Goal: Task Accomplishment & Management: Use online tool/utility

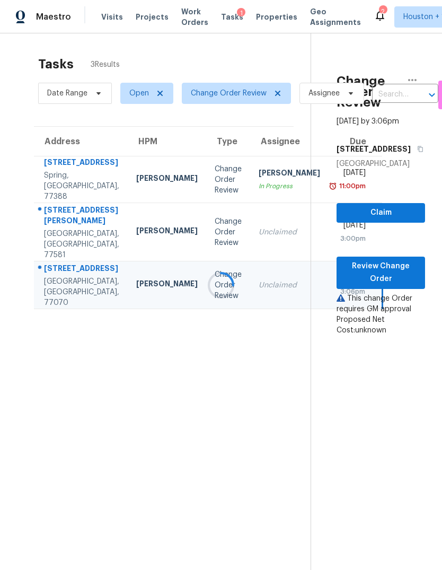
click at [397, 288] on div at bounding box center [221, 285] width 442 height 570
click at [386, 286] on span "Review Change Order" at bounding box center [381, 273] width 72 height 26
click at [410, 284] on span "Review Change Order" at bounding box center [381, 273] width 72 height 26
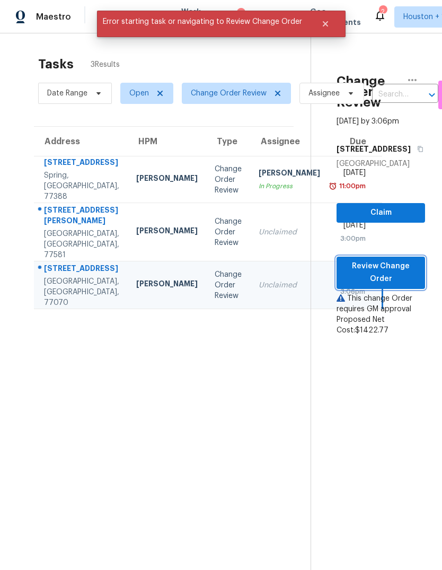
click at [395, 286] on span "Review Change Order" at bounding box center [381, 273] width 72 height 26
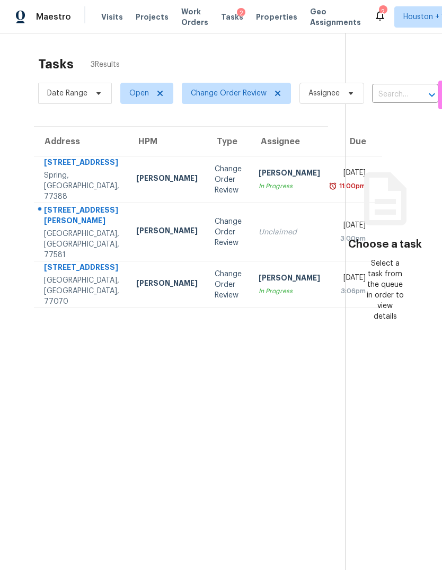
click at [66, 275] on div "[STREET_ADDRESS]" at bounding box center [81, 268] width 75 height 13
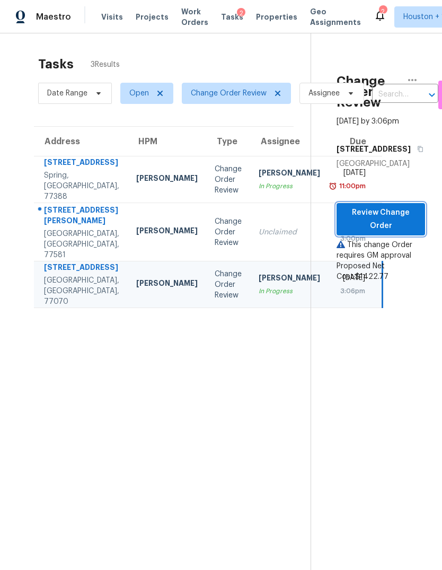
click at [417, 235] on button "Review Change Order" at bounding box center [381, 219] width 89 height 32
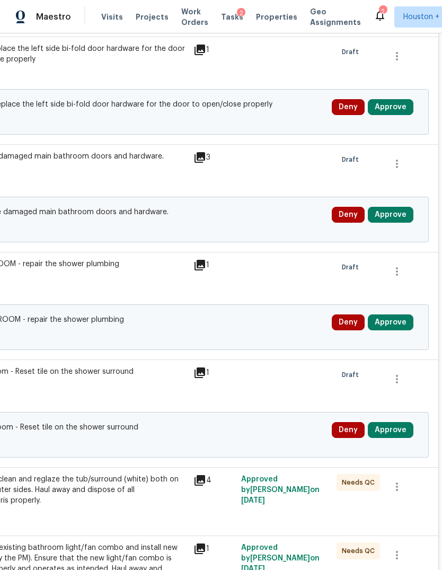
scroll to position [2554, 157]
click at [401, 437] on button "Approve" at bounding box center [391, 430] width 46 height 16
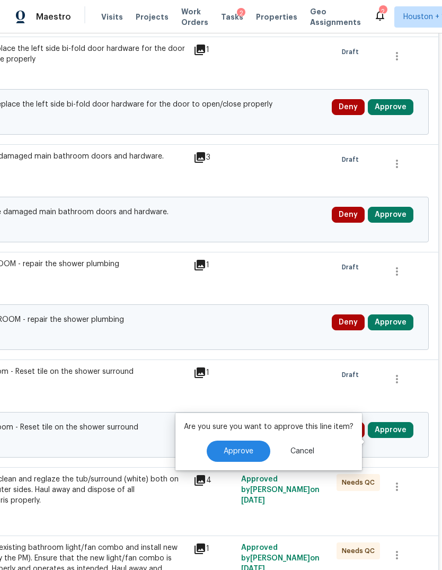
click at [249, 446] on button "Approve" at bounding box center [239, 450] width 64 height 21
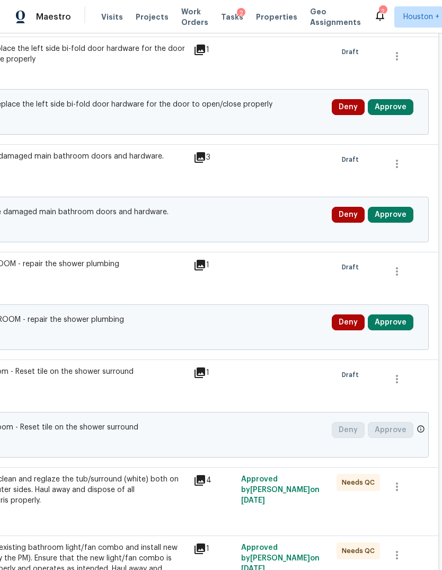
click at [393, 330] on button "Approve" at bounding box center [391, 322] width 46 height 16
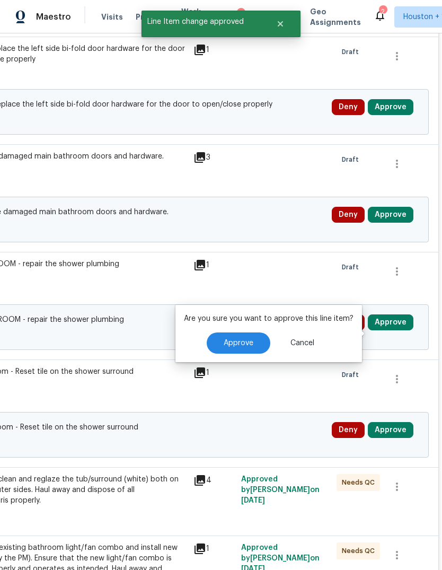
click at [245, 353] on button "Approve" at bounding box center [239, 342] width 64 height 21
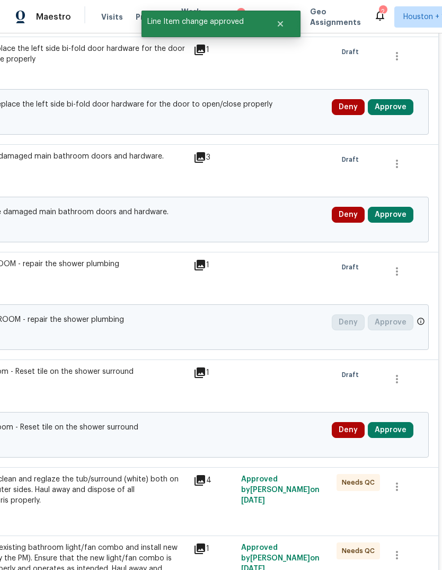
scroll to position [104, 157]
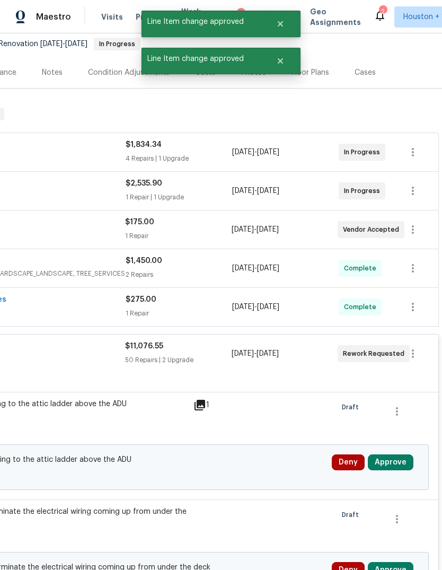
click at [393, 461] on button "Approve" at bounding box center [391, 462] width 46 height 16
click at [401, 454] on button "Approve" at bounding box center [391, 462] width 46 height 16
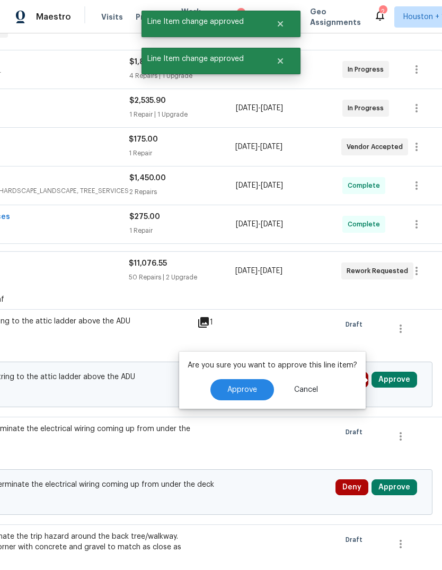
click at [257, 395] on button "Approve" at bounding box center [242, 389] width 64 height 21
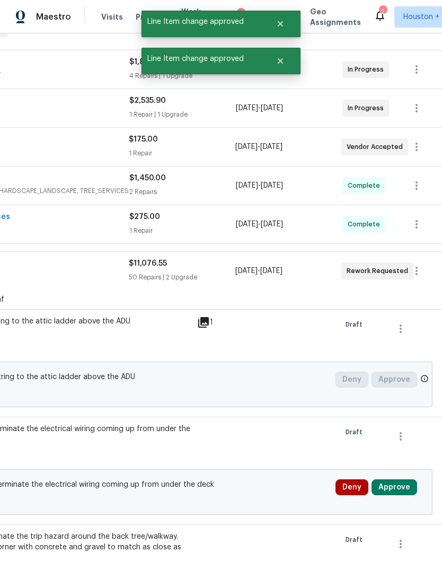
scroll to position [187, 153]
click at [403, 490] on button "Approve" at bounding box center [395, 487] width 46 height 16
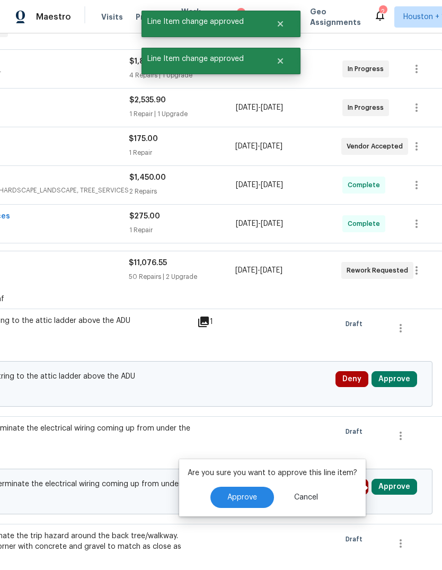
click at [247, 493] on span "Approve" at bounding box center [242, 497] width 30 height 8
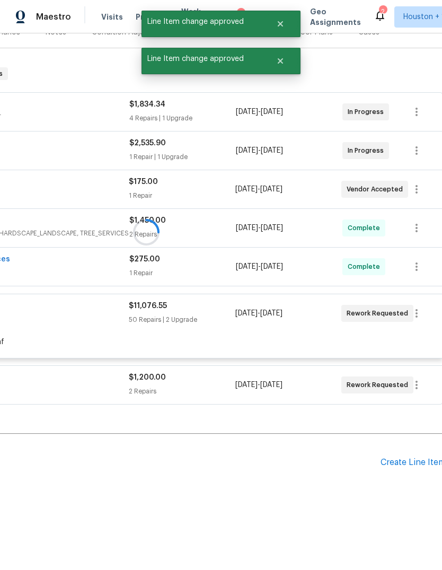
scroll to position [104, 153]
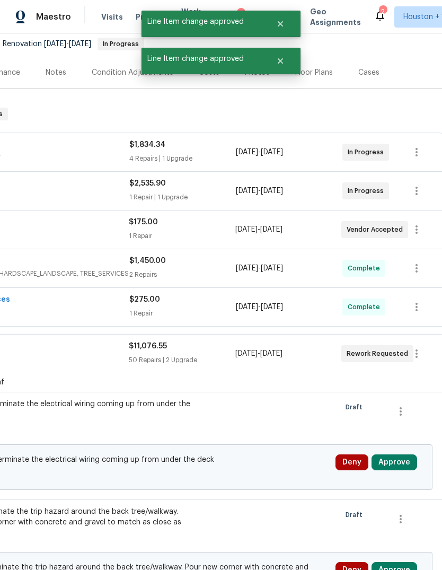
click at [402, 454] on button "Approve" at bounding box center [395, 462] width 46 height 16
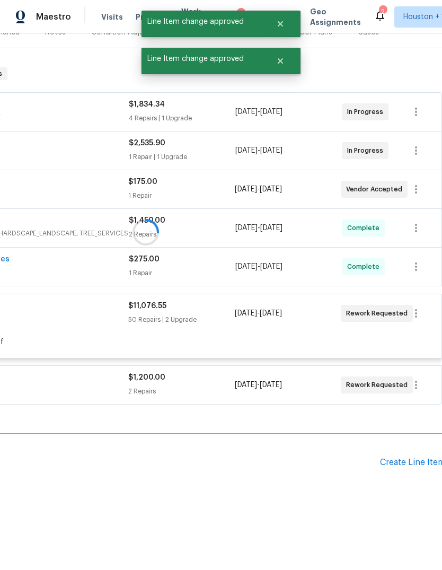
scroll to position [104, 154]
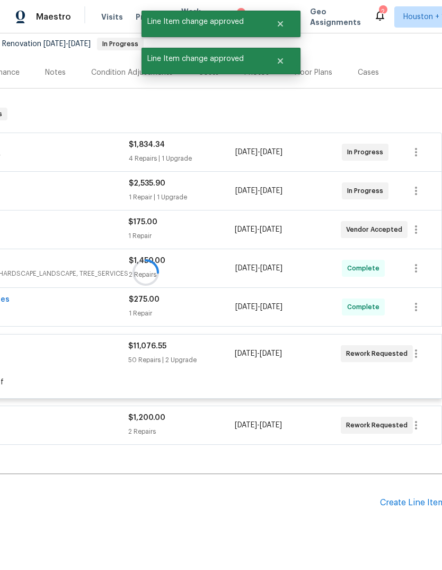
click at [250, 241] on div at bounding box center [145, 272] width 599 height 351
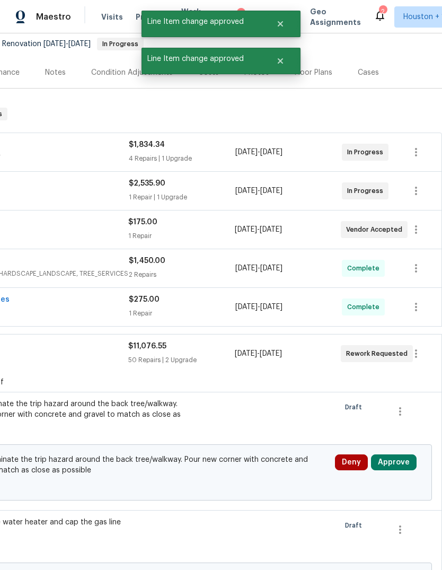
click at [395, 460] on button "Approve" at bounding box center [394, 462] width 46 height 16
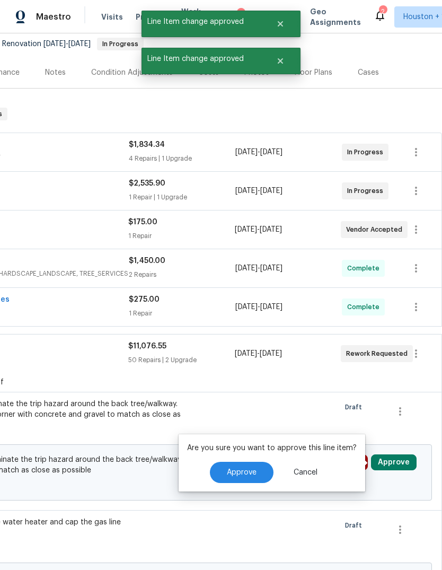
click at [235, 472] on span "Approve" at bounding box center [242, 472] width 30 height 8
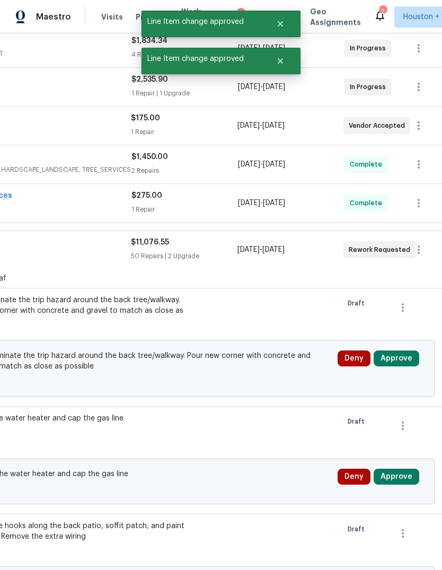
scroll to position [213, 152]
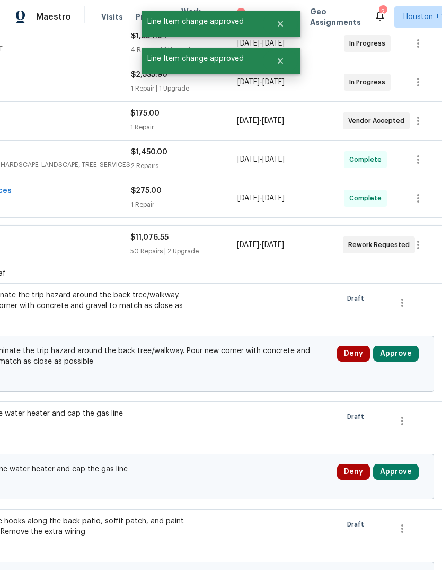
click at [400, 360] on button "Approve" at bounding box center [396, 354] width 46 height 16
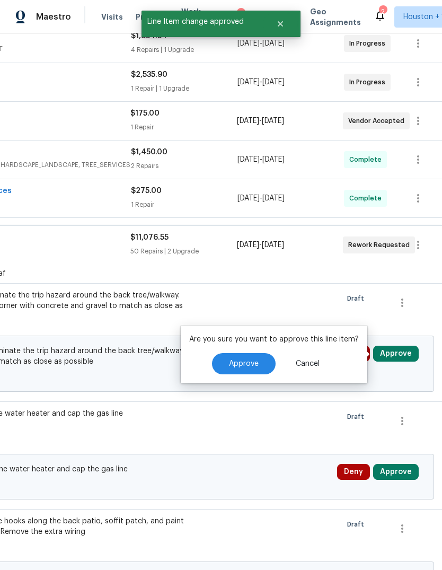
click at [241, 367] on span "Approve" at bounding box center [244, 364] width 30 height 8
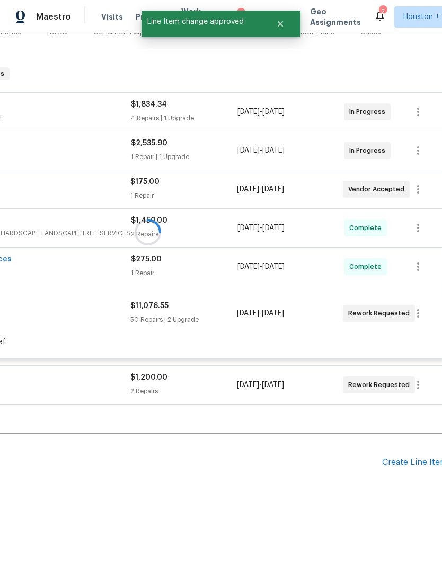
scroll to position [104, 152]
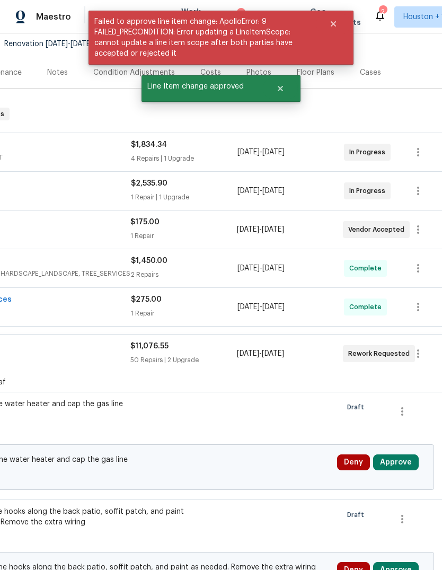
click at [397, 461] on button "Approve" at bounding box center [396, 462] width 46 height 16
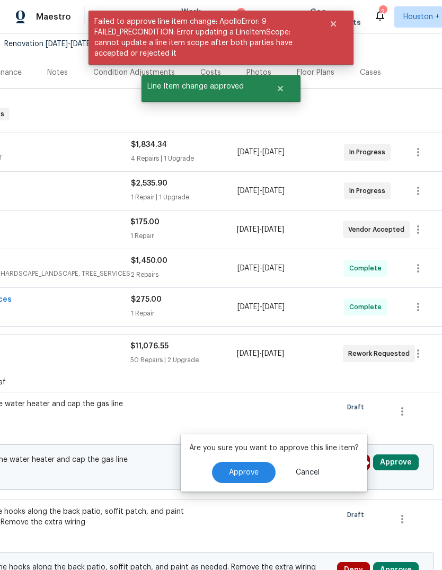
click at [247, 468] on span "Approve" at bounding box center [244, 472] width 30 height 8
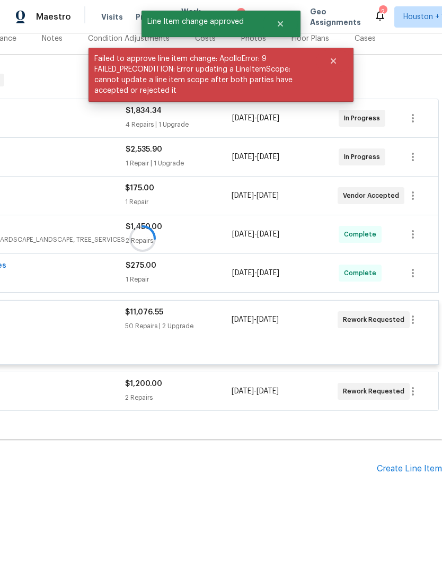
scroll to position [108, 157]
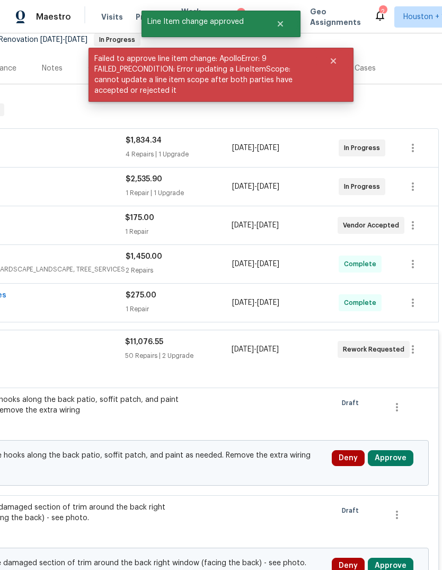
click at [385, 465] on button "Approve" at bounding box center [391, 458] width 46 height 16
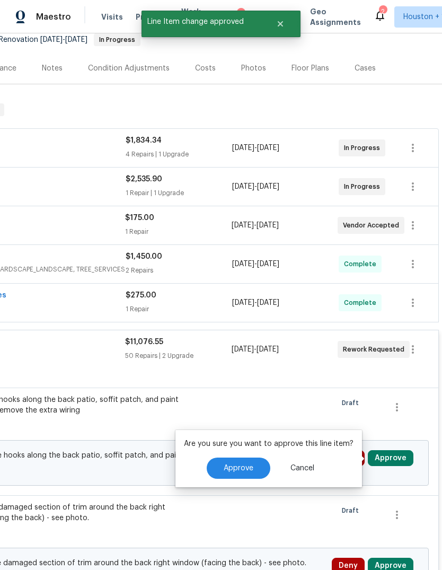
click at [242, 472] on button "Approve" at bounding box center [239, 467] width 64 height 21
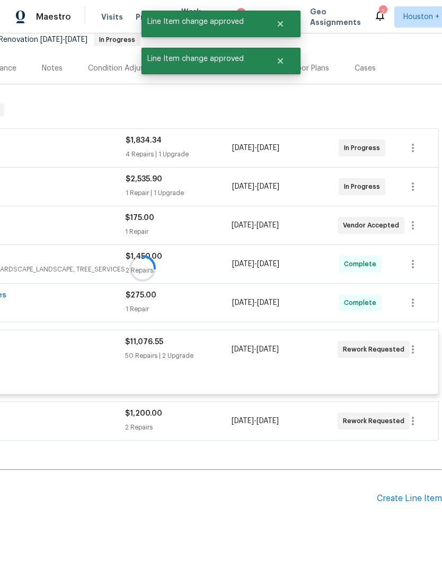
scroll to position [104, 157]
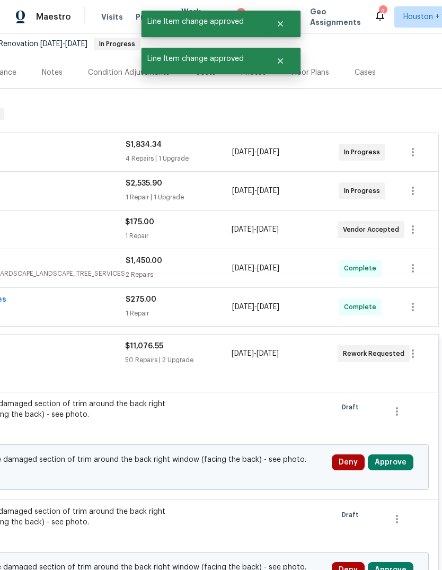
click at [394, 467] on button "Approve" at bounding box center [391, 462] width 46 height 16
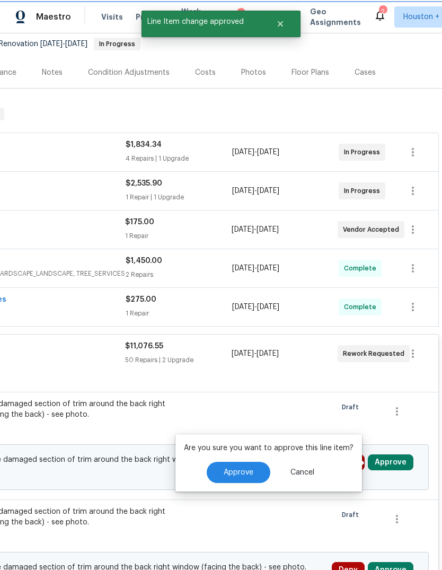
click at [235, 476] on button "Approve" at bounding box center [239, 472] width 64 height 21
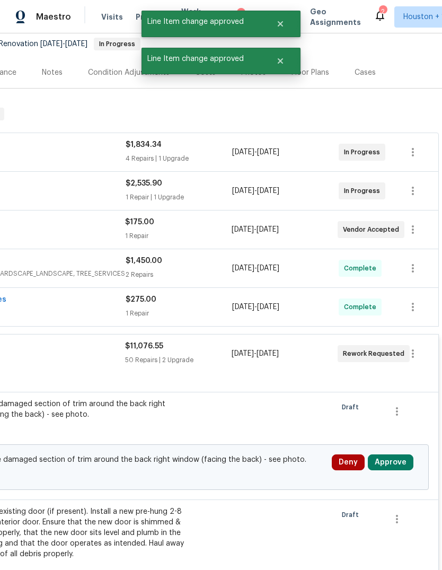
click at [393, 468] on button "Approve" at bounding box center [391, 462] width 46 height 16
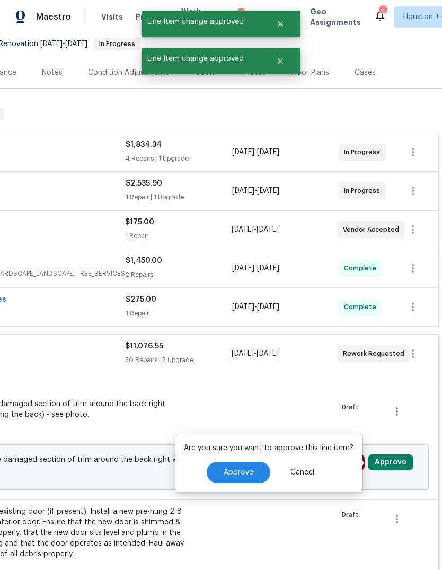
click at [254, 479] on button "Approve" at bounding box center [239, 472] width 64 height 21
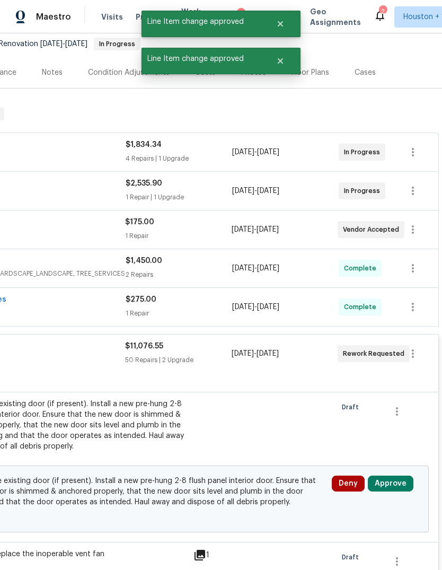
scroll to position [40, 0]
click at [392, 475] on button "Approve" at bounding box center [391, 483] width 46 height 16
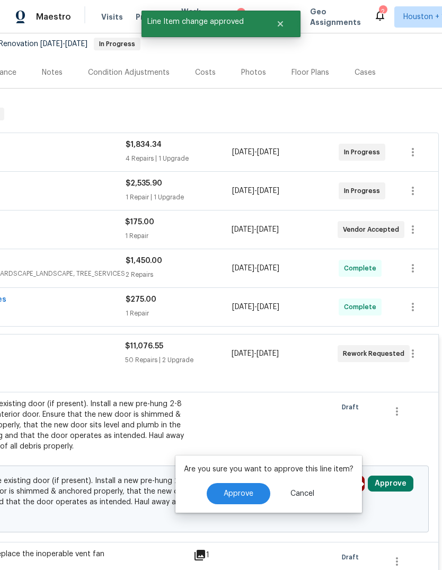
click at [234, 483] on button "Approve" at bounding box center [239, 493] width 64 height 21
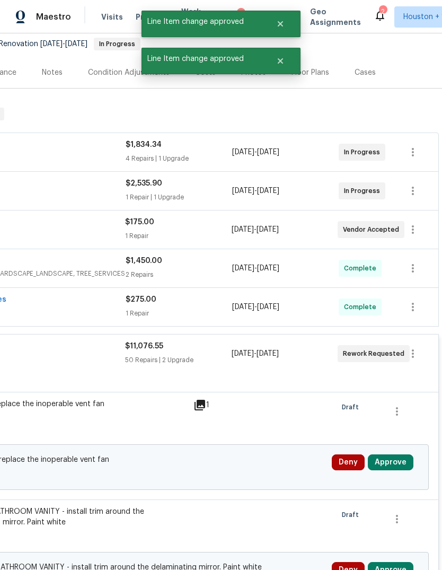
click at [394, 454] on button "Approve" at bounding box center [391, 462] width 46 height 16
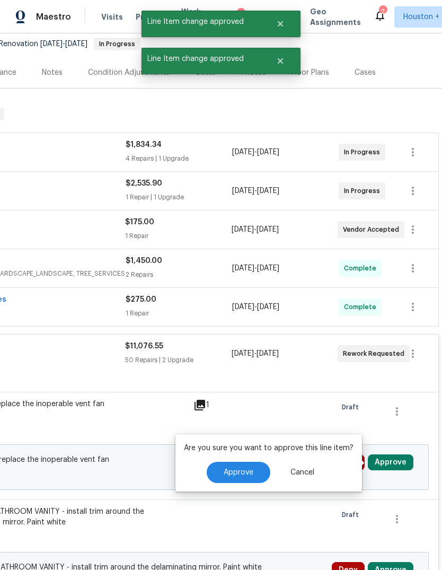
click at [241, 468] on span "Approve" at bounding box center [239, 472] width 30 height 8
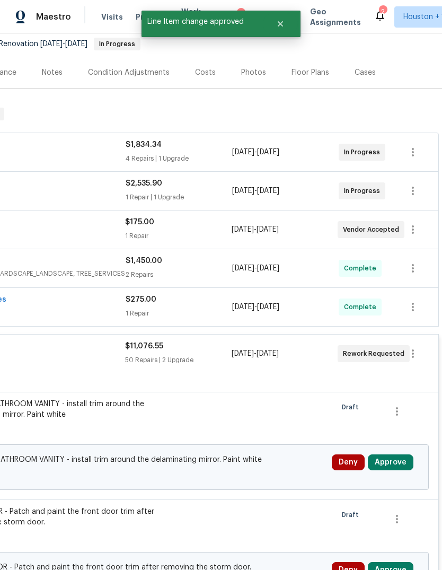
click at [403, 454] on button "Approve" at bounding box center [391, 462] width 46 height 16
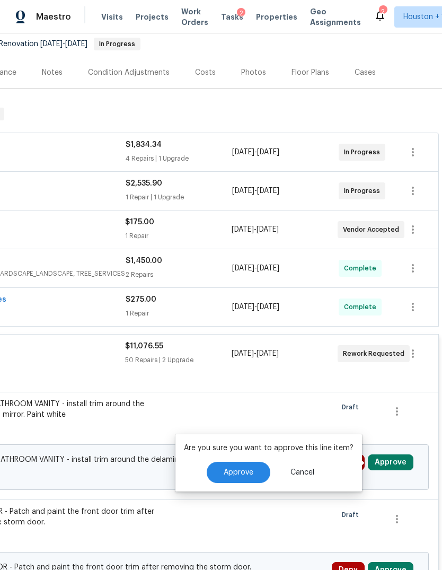
click at [252, 462] on button "Approve" at bounding box center [239, 472] width 64 height 21
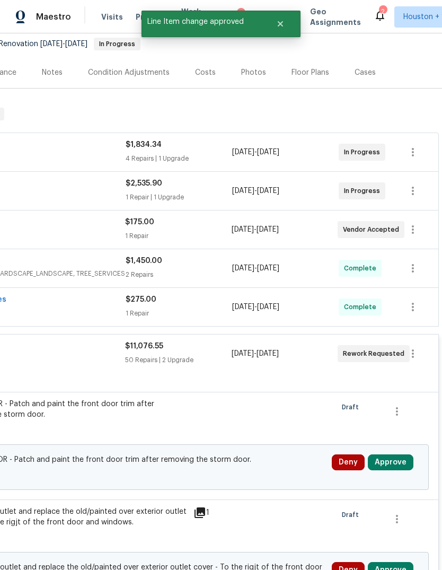
click at [394, 454] on button "Approve" at bounding box center [391, 462] width 46 height 16
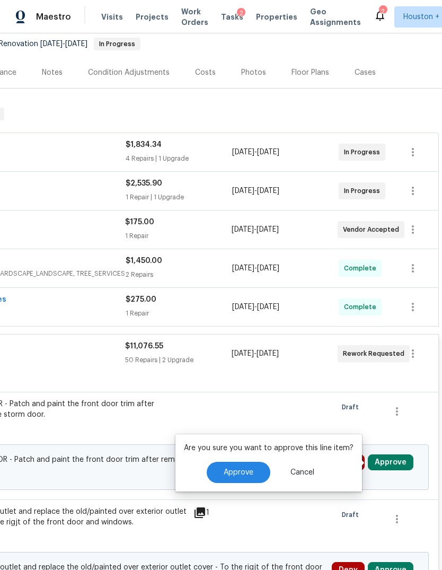
click at [237, 468] on span "Approve" at bounding box center [239, 472] width 30 height 8
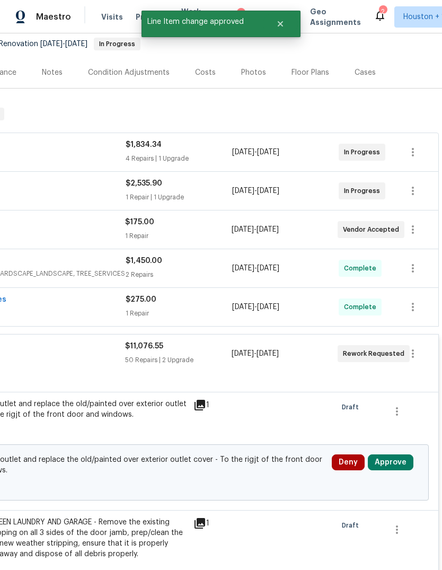
click at [400, 454] on button "Approve" at bounding box center [391, 462] width 46 height 16
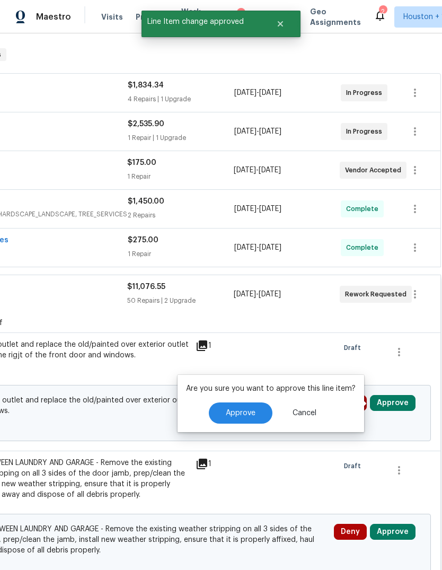
click at [247, 409] on span "Approve" at bounding box center [241, 413] width 30 height 8
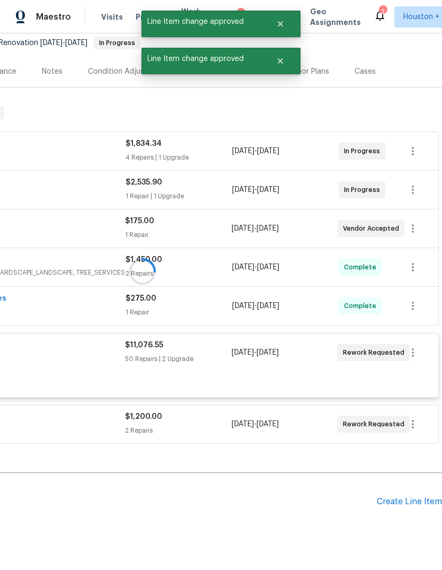
scroll to position [104, 157]
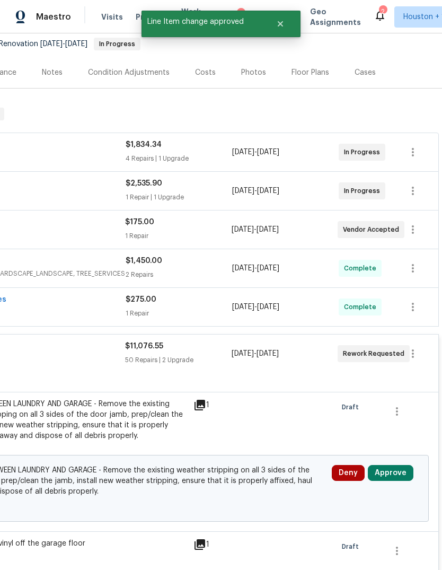
click at [401, 465] on button "Approve" at bounding box center [391, 473] width 46 height 16
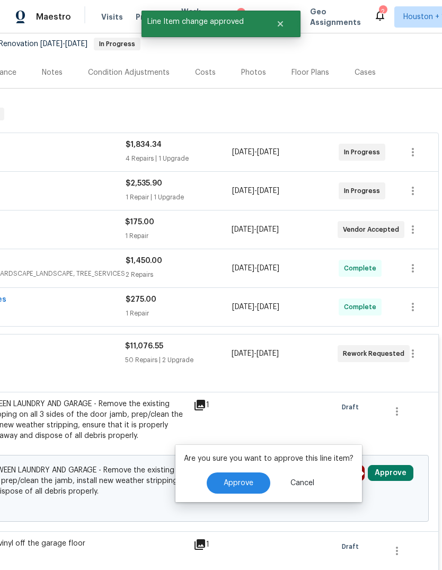
click at [249, 472] on button "Approve" at bounding box center [239, 482] width 64 height 21
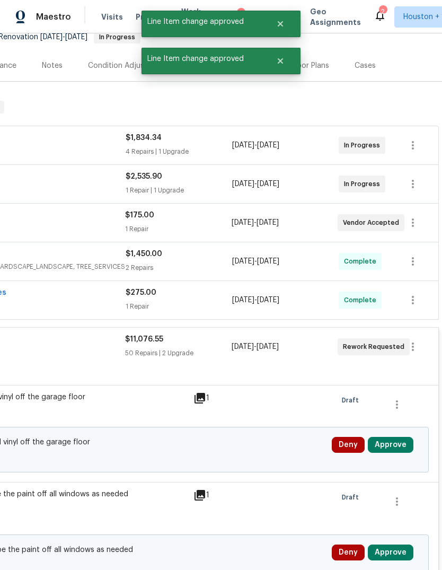
scroll to position [104, 157]
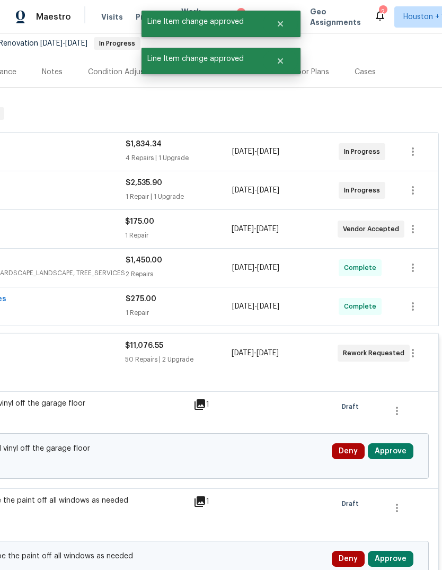
click at [401, 443] on button "Approve" at bounding box center [391, 451] width 46 height 16
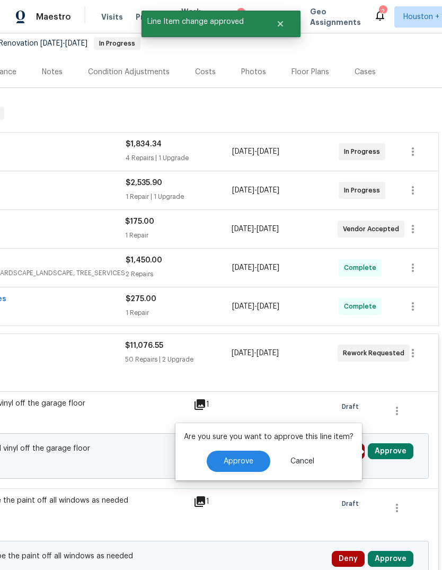
click at [256, 450] on button "Approve" at bounding box center [239, 460] width 64 height 21
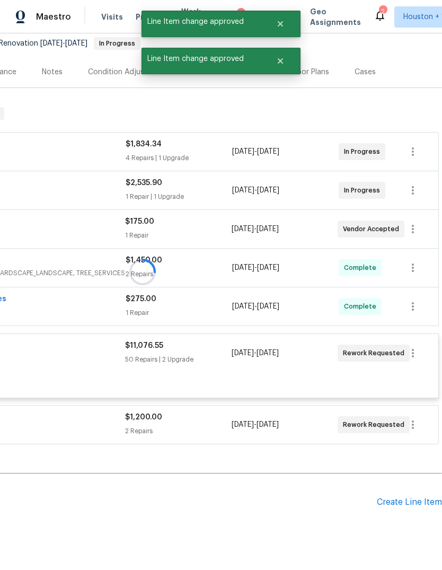
scroll to position [104, 157]
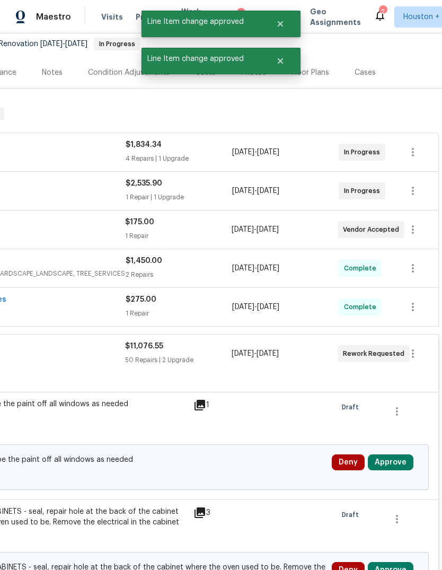
click at [409, 454] on button "Approve" at bounding box center [391, 462] width 46 height 16
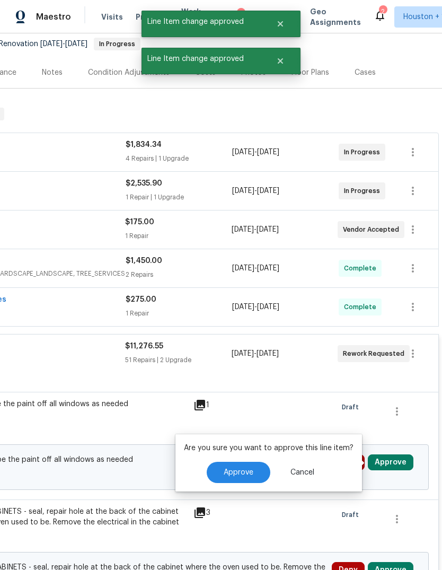
click at [232, 462] on button "Approve" at bounding box center [239, 472] width 64 height 21
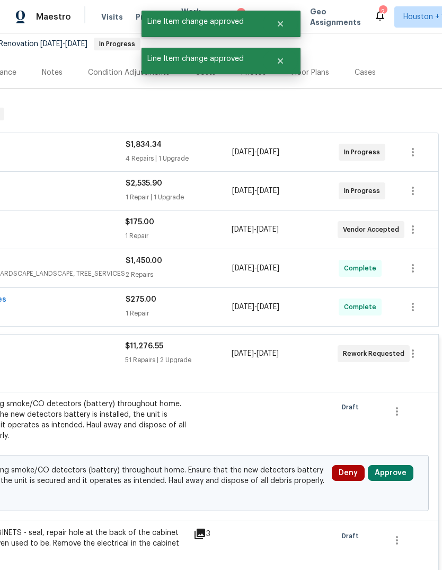
click at [400, 465] on button "Approve" at bounding box center [391, 473] width 46 height 16
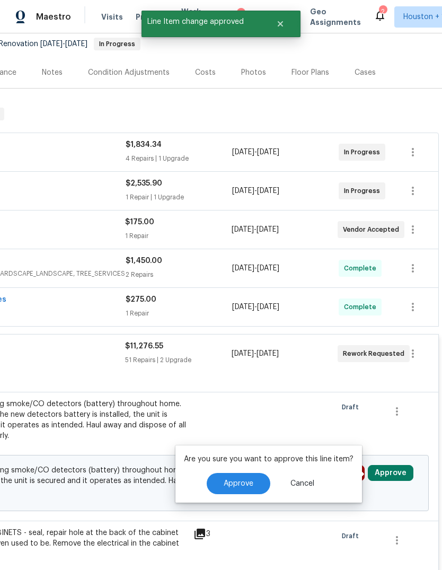
click at [241, 480] on span "Approve" at bounding box center [239, 484] width 30 height 8
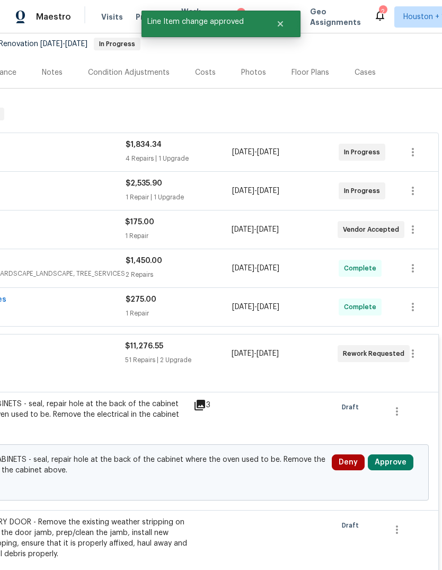
click at [401, 454] on button "Approve" at bounding box center [391, 462] width 46 height 16
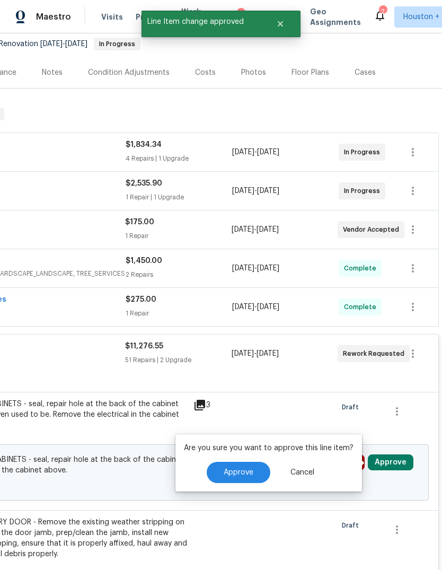
click at [232, 462] on button "Approve" at bounding box center [239, 472] width 64 height 21
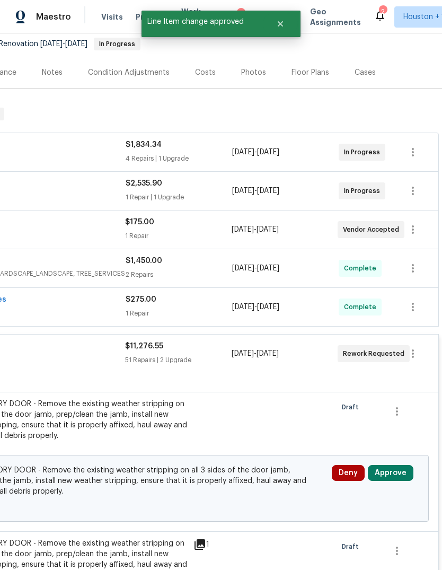
click at [394, 465] on button "Approve" at bounding box center [391, 473] width 46 height 16
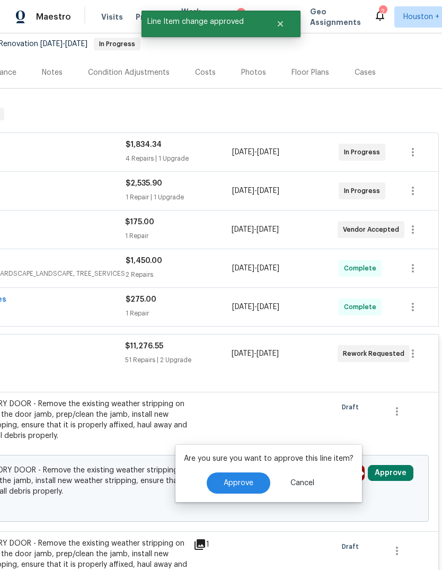
click at [250, 479] on span "Approve" at bounding box center [239, 483] width 30 height 8
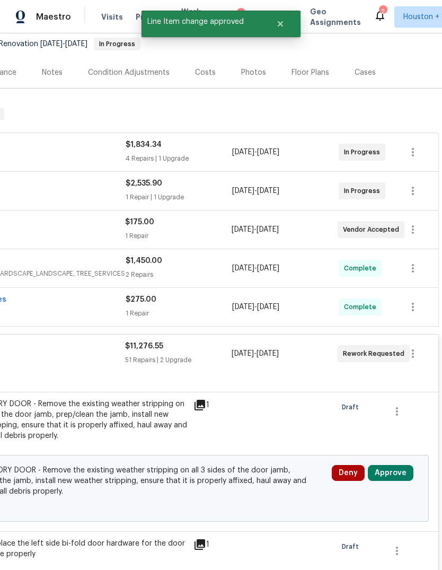
click at [408, 465] on button "Approve" at bounding box center [391, 473] width 46 height 16
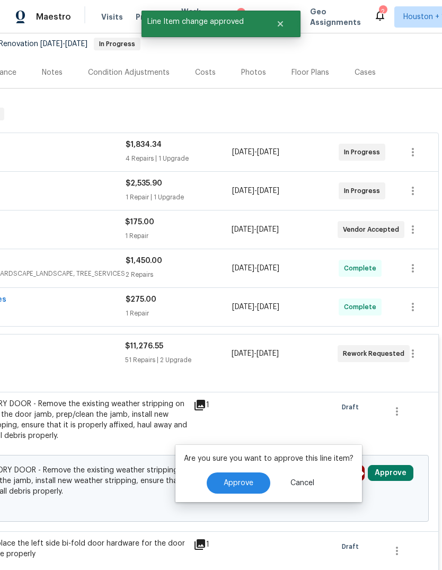
click at [244, 479] on span "Approve" at bounding box center [239, 483] width 30 height 8
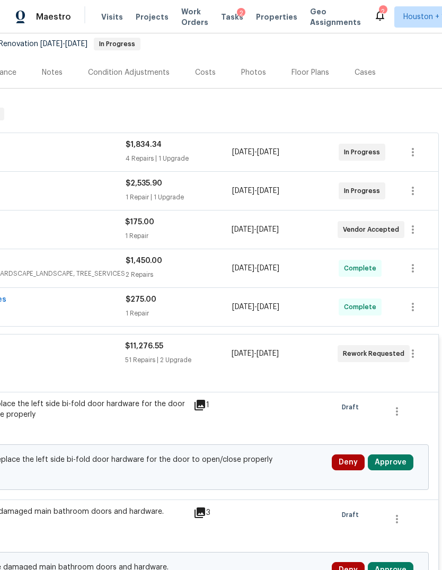
click at [409, 454] on button "Approve" at bounding box center [391, 462] width 46 height 16
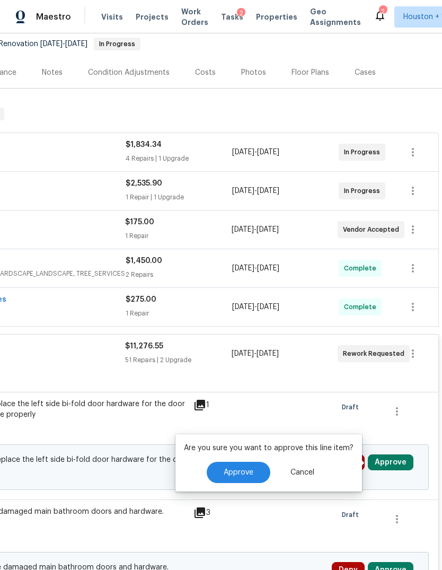
click at [253, 468] on span "Approve" at bounding box center [239, 472] width 30 height 8
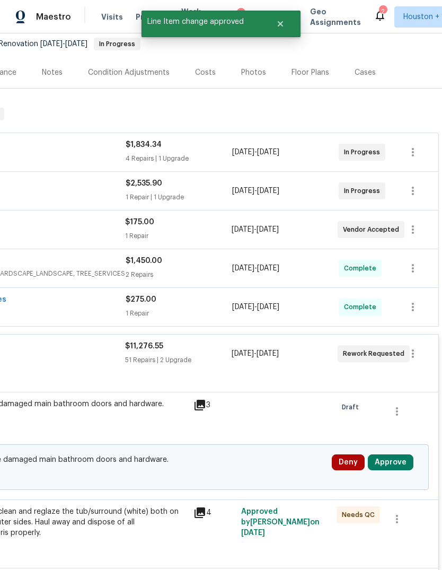
click at [400, 454] on button "Approve" at bounding box center [391, 462] width 46 height 16
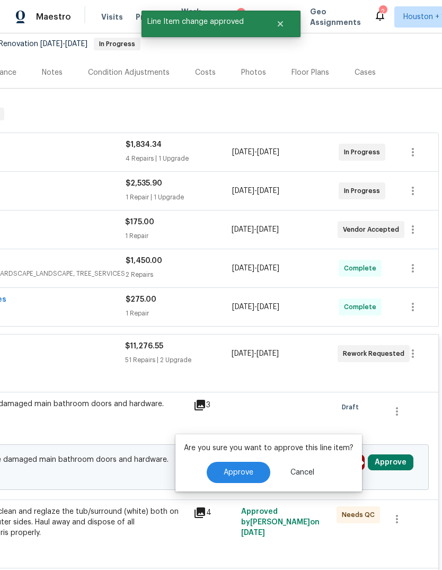
click at [249, 468] on span "Approve" at bounding box center [239, 472] width 30 height 8
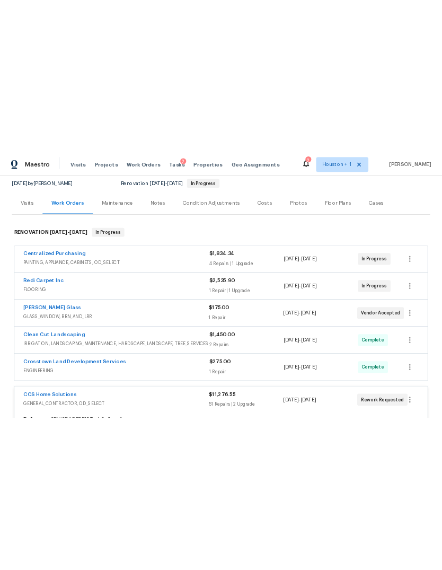
scroll to position [0, 0]
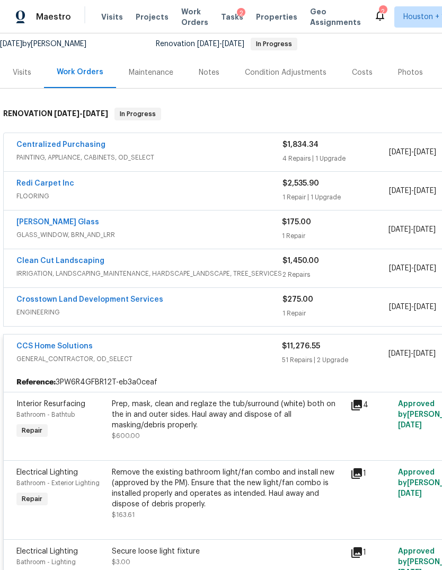
click at [312, 351] on div "$11,276.55" at bounding box center [335, 346] width 106 height 11
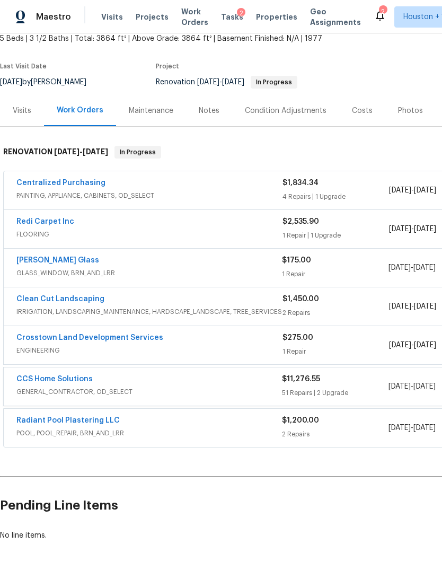
scroll to position [63, 0]
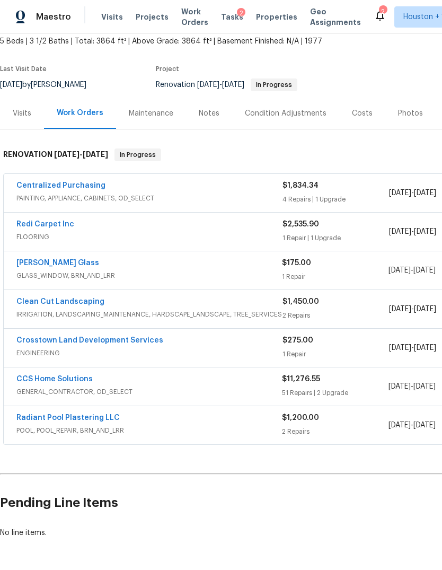
click at [237, 417] on div "Radiant Pool Plastering LLC" at bounding box center [149, 418] width 266 height 13
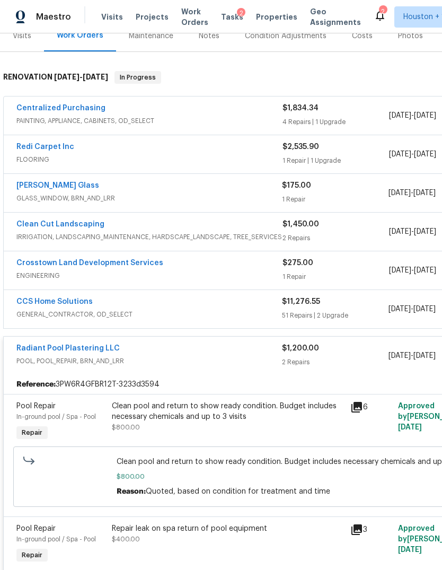
scroll to position [140, 0]
click at [40, 350] on link "Radiant Pool Plastering LLC" at bounding box center [67, 347] width 103 height 7
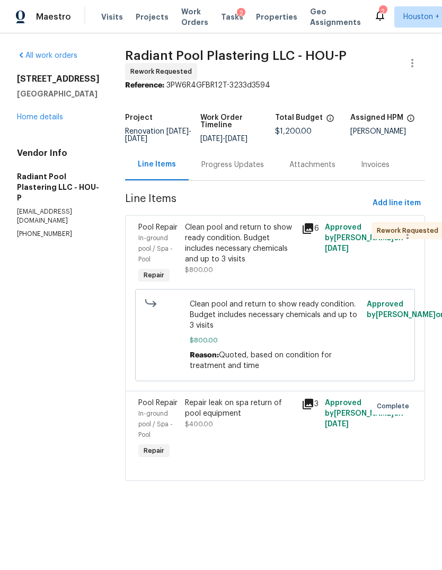
click at [237, 180] on div "Progress Updates" at bounding box center [233, 164] width 88 height 31
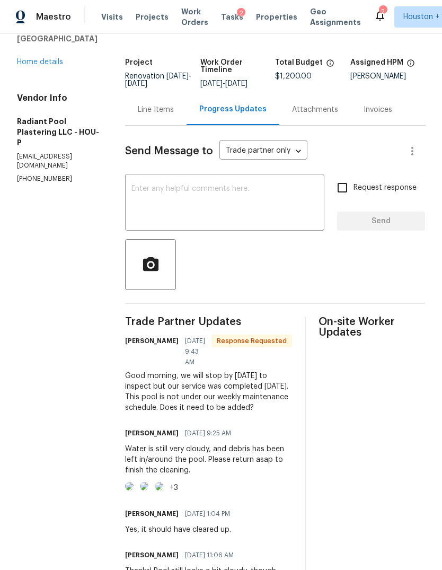
scroll to position [54, 0]
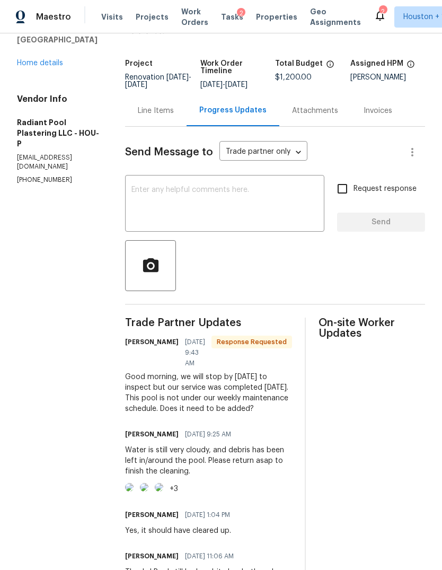
click at [170, 114] on div "Line Items" at bounding box center [156, 110] width 36 height 11
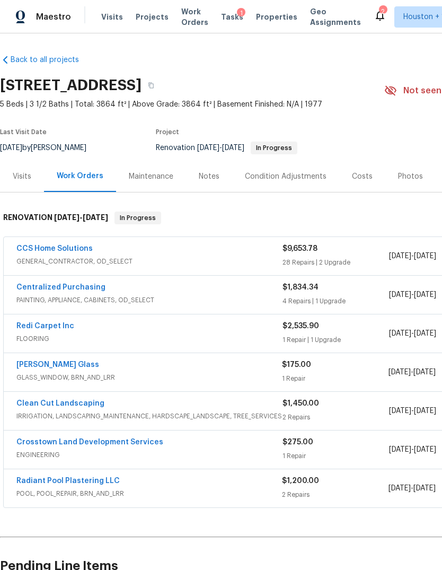
scroll to position [63, 0]
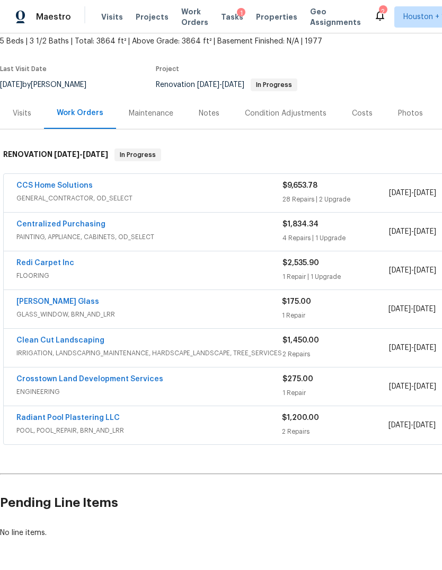
click at [142, 22] on span "Projects" at bounding box center [152, 17] width 33 height 11
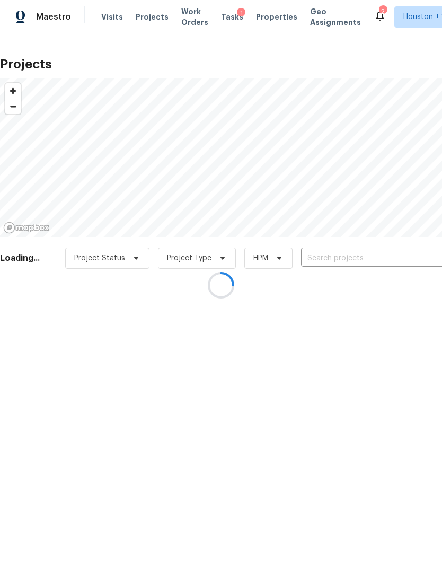
click at [391, 256] on div at bounding box center [221, 285] width 442 height 570
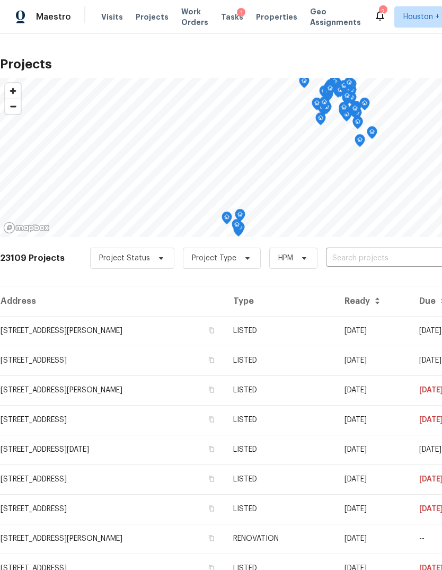
click at [403, 261] on input "text" at bounding box center [386, 258] width 121 height 16
type input "4802 Sherman"
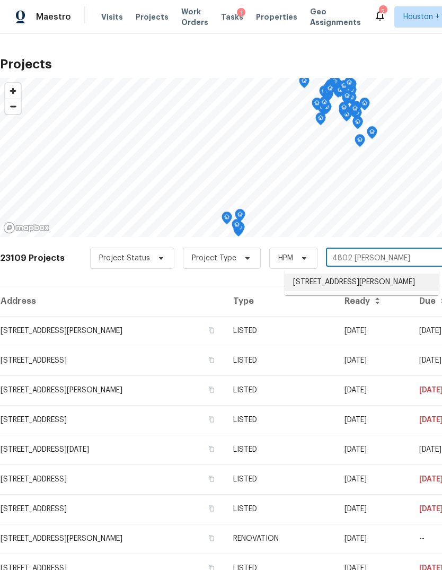
click at [422, 274] on li "4802 Sherman Blvd, Galveston, TX 77551" at bounding box center [362, 281] width 154 height 17
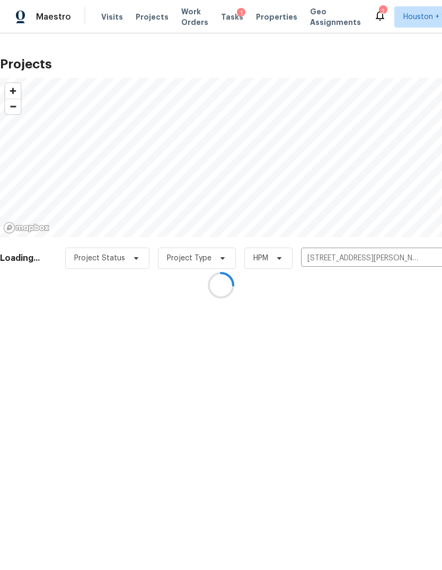
click at [54, 329] on div at bounding box center [221, 285] width 442 height 570
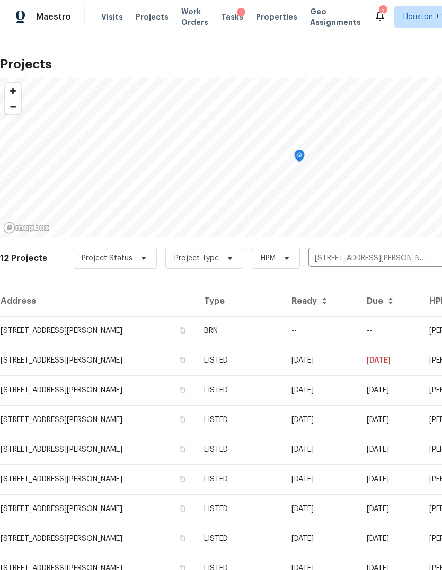
click at [42, 334] on td "4802 Sherman Blvd, Galveston, TX 77551" at bounding box center [98, 331] width 196 height 30
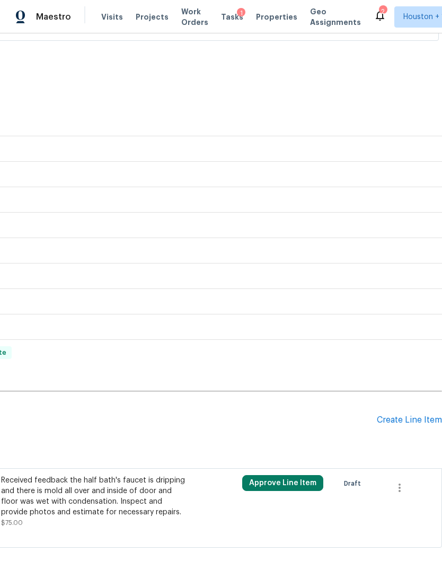
scroll to position [273, 157]
click at [416, 422] on div "Create Line Item" at bounding box center [409, 420] width 65 height 10
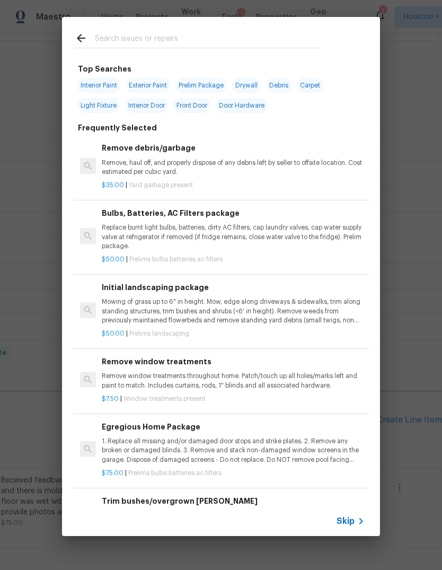
click at [361, 524] on icon at bounding box center [361, 521] width 13 height 13
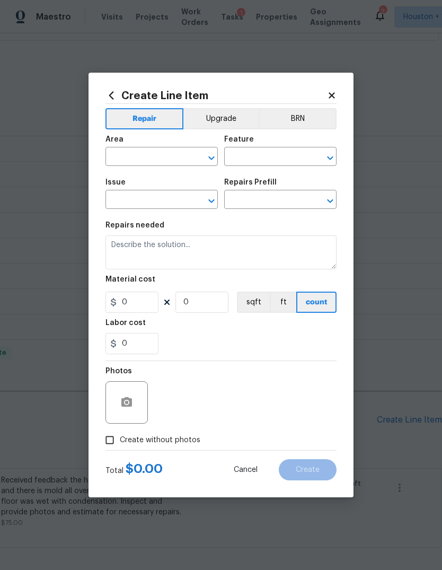
click at [158, 155] on input "text" at bounding box center [146, 157] width 83 height 16
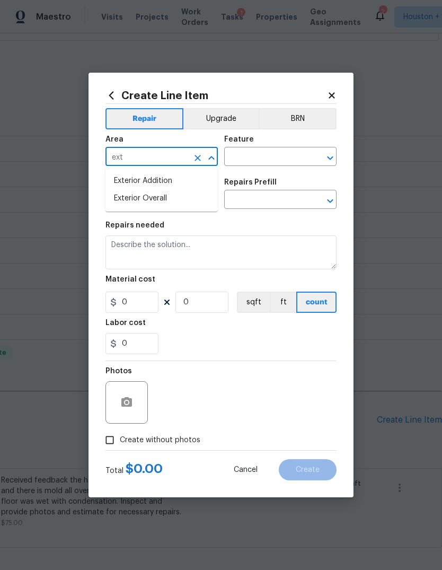
click at [160, 188] on li "Exterior Addition" at bounding box center [161, 180] width 112 height 17
type input "Exterior Addition"
click at [195, 157] on icon "Clear" at bounding box center [197, 158] width 11 height 11
click at [157, 189] on li "Exterior Addition" at bounding box center [161, 180] width 112 height 17
type input "Exterior Addition"
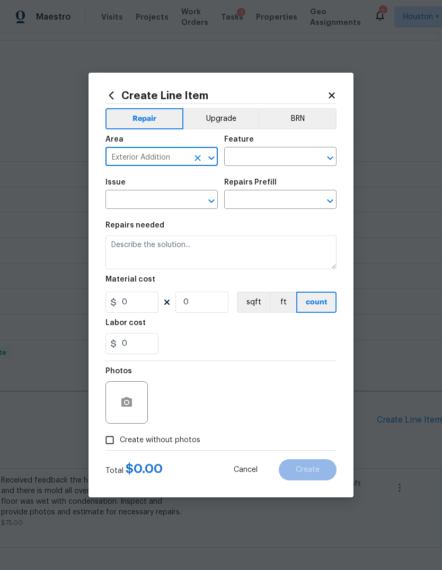
click at [194, 159] on icon "Clear" at bounding box center [197, 158] width 11 height 11
click at [162, 195] on li "Exterior Overall" at bounding box center [161, 198] width 112 height 17
type input "Exterior Overall"
click at [273, 155] on input "text" at bounding box center [265, 157] width 83 height 16
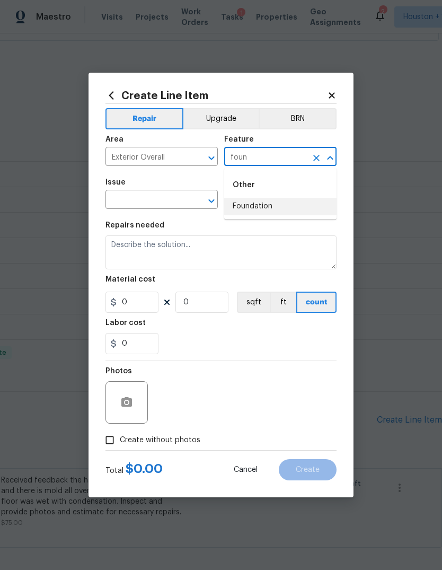
click at [274, 199] on li "Foundation" at bounding box center [280, 206] width 112 height 17
type input "Foundation"
click at [154, 204] on input "text" at bounding box center [146, 200] width 83 height 16
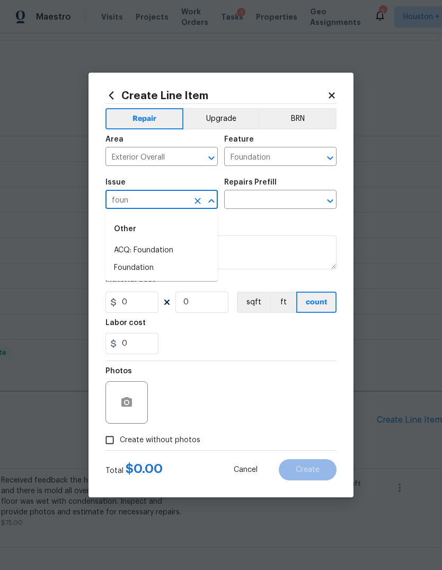
click at [152, 276] on li "Foundation" at bounding box center [161, 267] width 112 height 17
type input "Foundation"
click at [272, 188] on div "Repairs Prefill" at bounding box center [280, 186] width 112 height 14
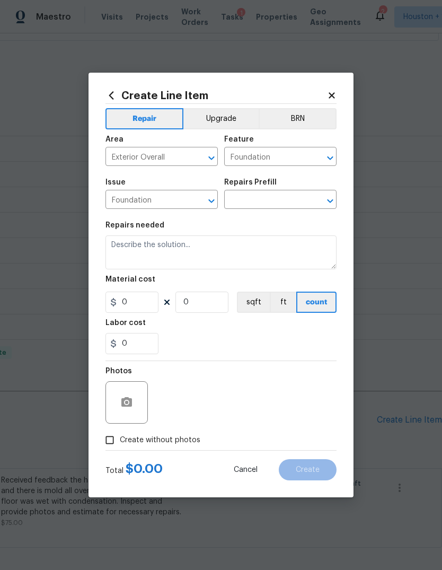
click at [285, 201] on input "text" at bounding box center [265, 200] width 83 height 16
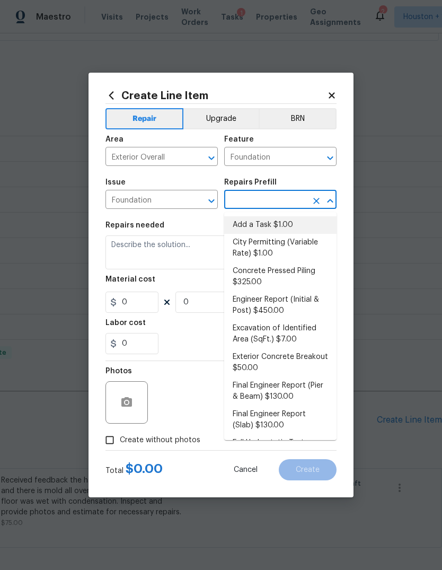
click at [292, 226] on li "Add a Task $1.00" at bounding box center [280, 224] width 112 height 17
type input "Add a Task $1.00"
type textarea "HPM to detail"
type input "1"
type input "Add a Task $1.00"
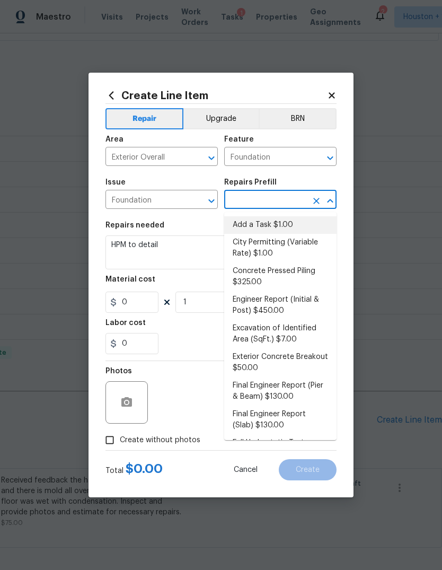
type input "1"
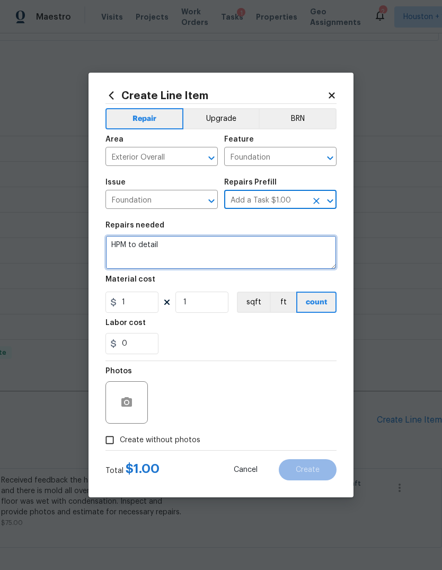
click at [237, 250] on textarea "HPM to detail" at bounding box center [220, 252] width 231 height 34
click at [240, 250] on textarea "HPM to detail" at bounding box center [220, 252] width 231 height 34
type textarea "H"
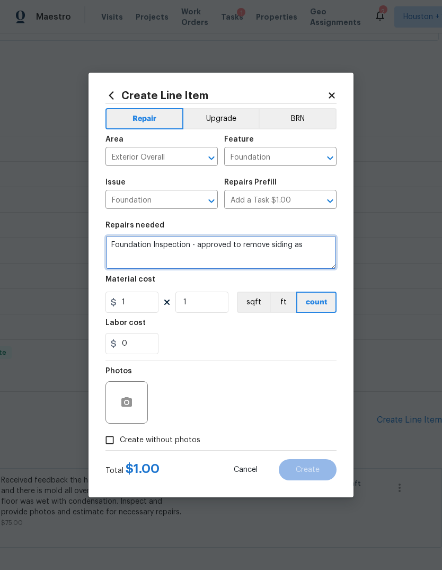
click at [204, 245] on textarea "Foundation Inspection - approved to remove siding as" at bounding box center [220, 252] width 231 height 34
click at [203, 244] on textarea "Foundation Inspection - approved to remove siding as" at bounding box center [220, 252] width 231 height 34
type textarea "Foundation Inspection - pier and beam"
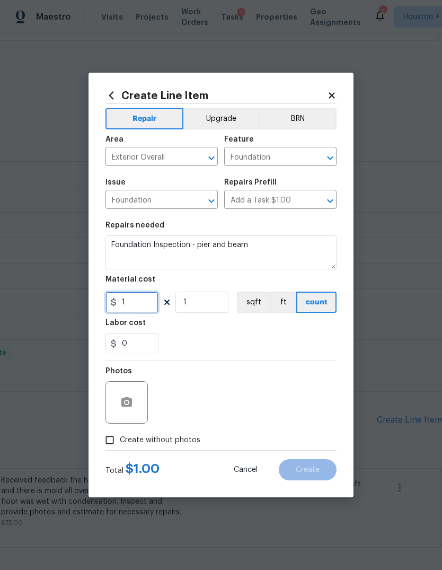
click at [146, 306] on input "1" at bounding box center [131, 301] width 53 height 21
type input "250"
click at [119, 441] on input "Create without photos" at bounding box center [110, 440] width 20 height 20
checkbox input "true"
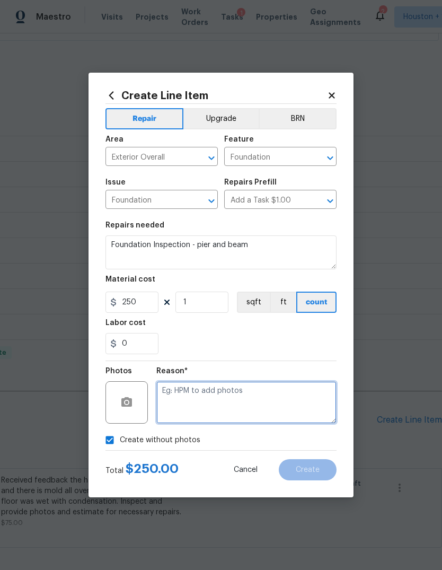
click at [287, 399] on textarea at bounding box center [246, 402] width 180 height 42
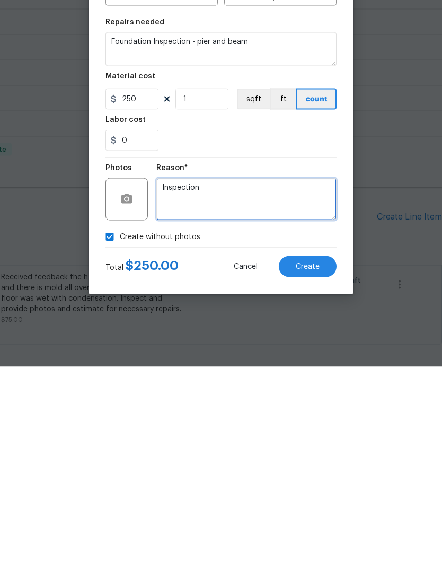
type textarea "Inspection"
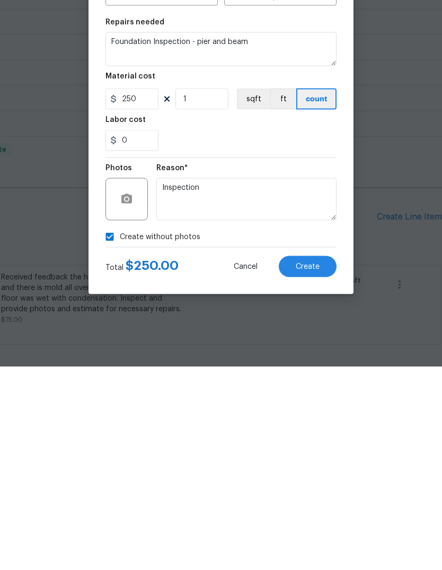
click at [305, 466] on span "Create" at bounding box center [308, 470] width 24 height 8
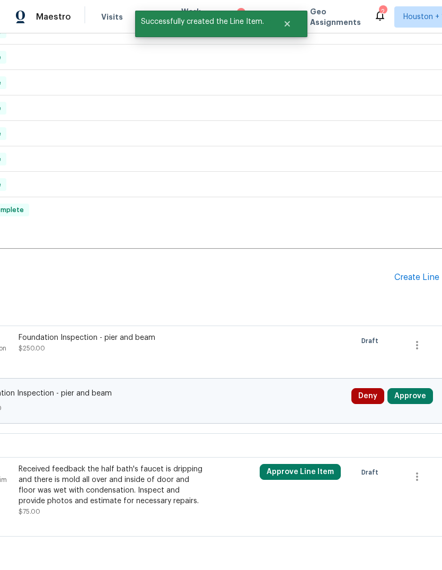
scroll to position [415, 139]
click at [417, 388] on button "Approve" at bounding box center [410, 396] width 46 height 16
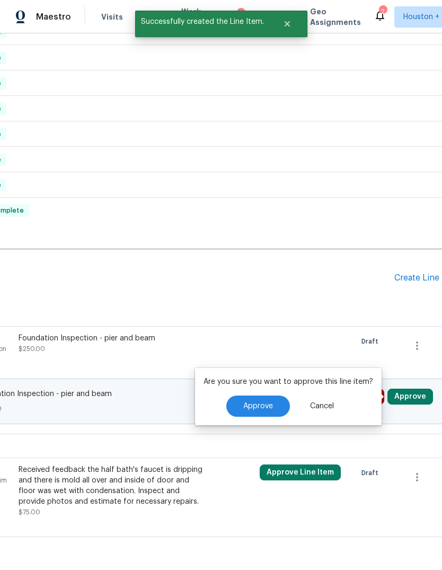
click at [266, 402] on span "Approve" at bounding box center [258, 406] width 30 height 8
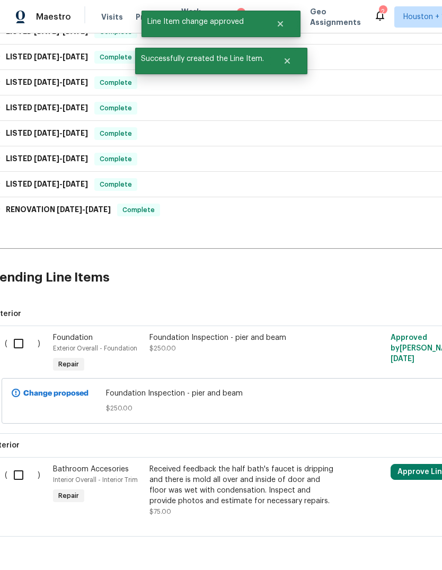
scroll to position [415, 8]
click at [22, 333] on input "checkbox" at bounding box center [22, 344] width 30 height 22
checkbox input "true"
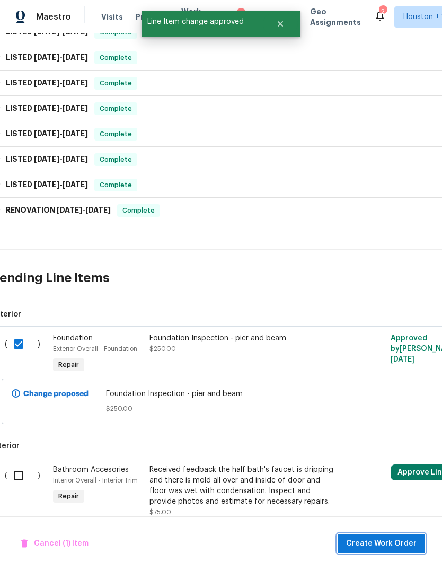
click at [414, 542] on span "Create Work Order" at bounding box center [381, 543] width 70 height 13
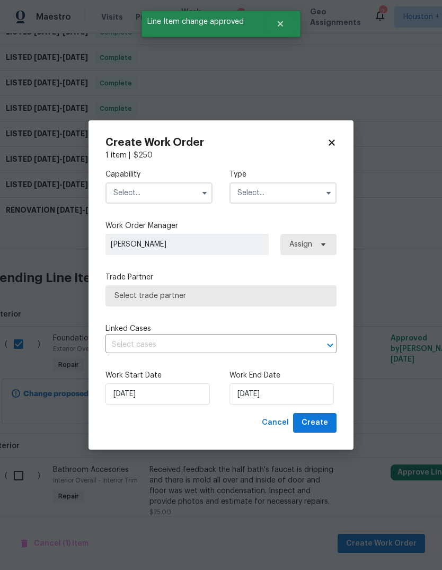
click at [164, 193] on input "text" at bounding box center [158, 192] width 107 height 21
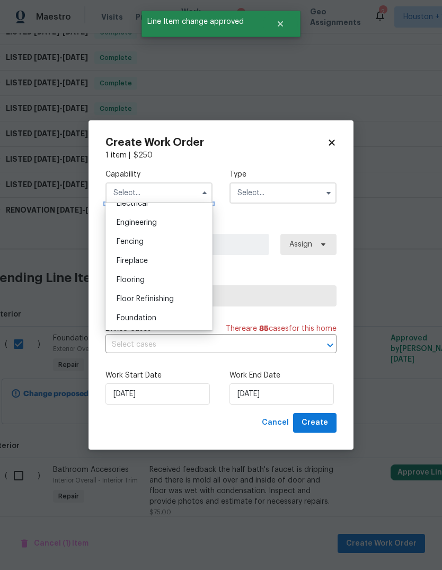
scroll to position [349, 0]
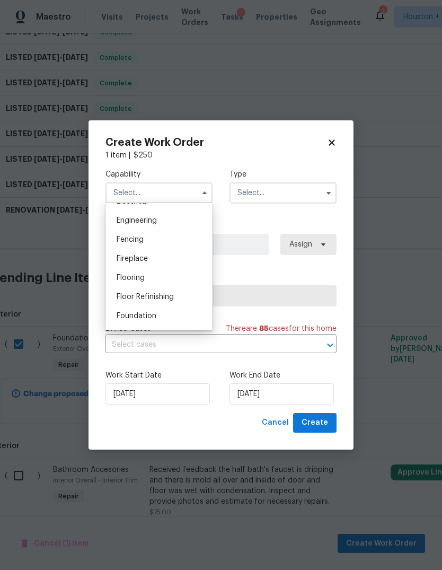
click at [169, 220] on div "Engineering" at bounding box center [159, 220] width 102 height 19
type input "Engineering"
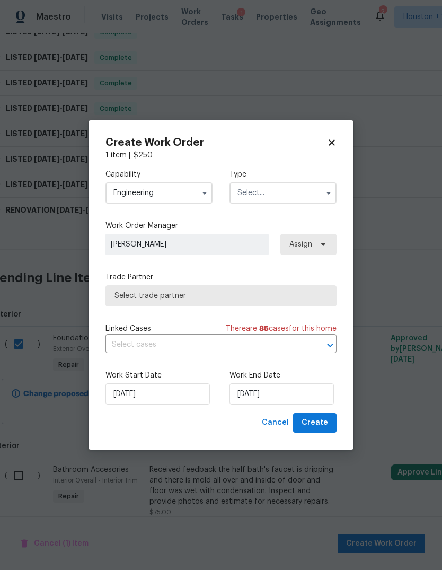
click at [279, 194] on input "text" at bounding box center [282, 192] width 107 height 21
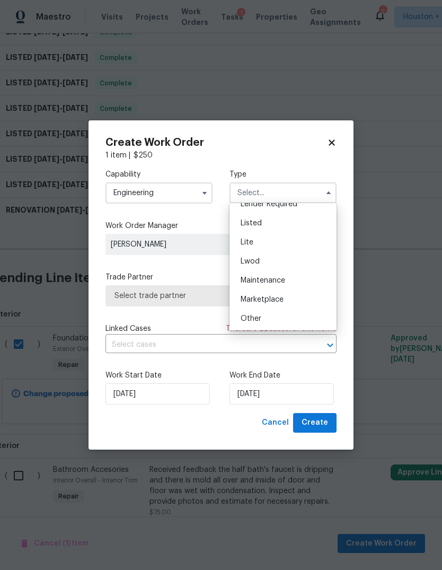
scroll to position [107, 0]
click at [290, 225] on div "Listed" at bounding box center [283, 222] width 102 height 19
type input "Listed"
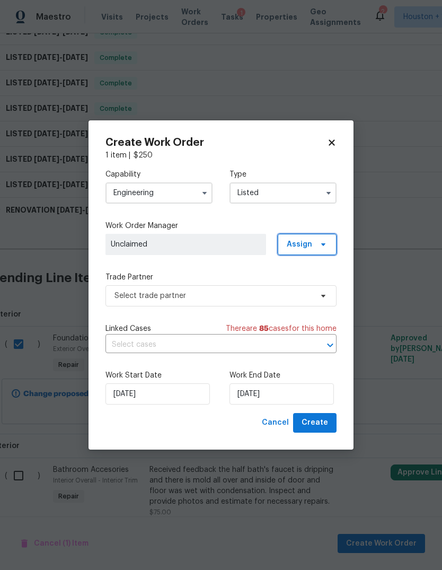
click at [315, 239] on span "Assign" at bounding box center [307, 244] width 59 height 21
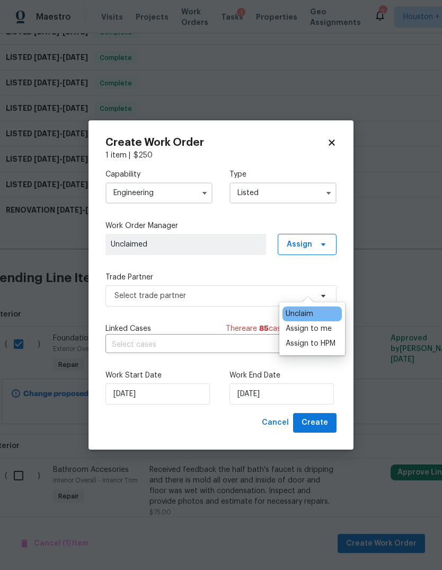
click at [312, 323] on div "Assign to me" at bounding box center [309, 328] width 46 height 11
click at [323, 338] on div "Assign to HPM" at bounding box center [311, 343] width 50 height 11
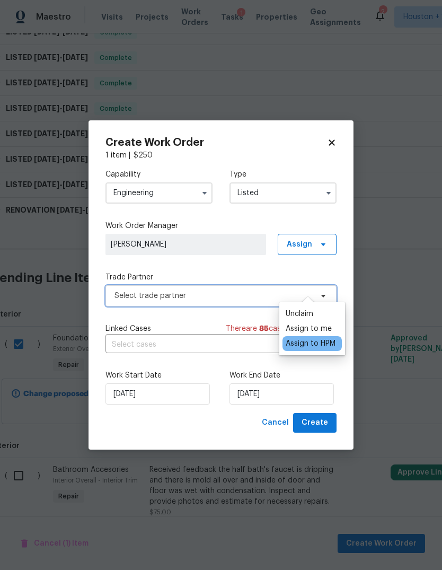
click at [214, 294] on span "Select trade partner" at bounding box center [213, 295] width 198 height 11
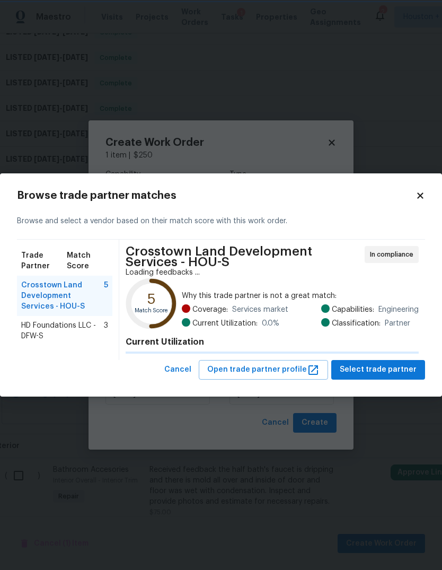
click at [214, 294] on span "Why this trade partner is not a great match:" at bounding box center [300, 295] width 237 height 11
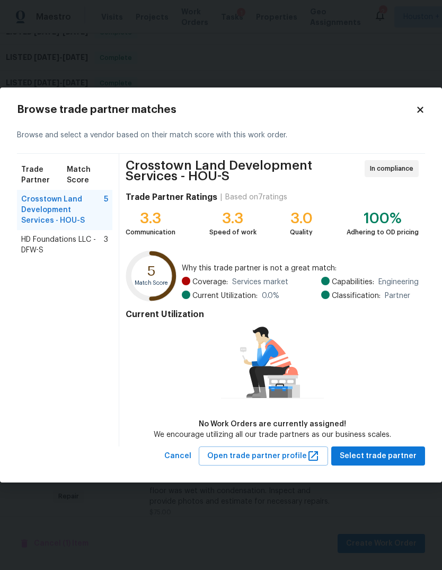
click at [60, 252] on span "HD Foundations LLC - DFW-S" at bounding box center [62, 244] width 83 height 21
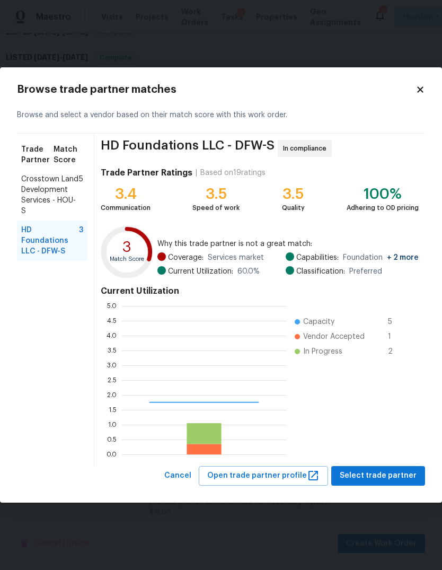
scroll to position [148, 164]
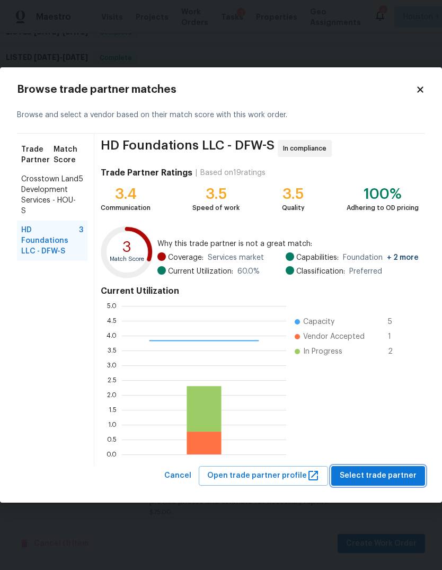
click at [407, 475] on span "Select trade partner" at bounding box center [378, 475] width 77 height 13
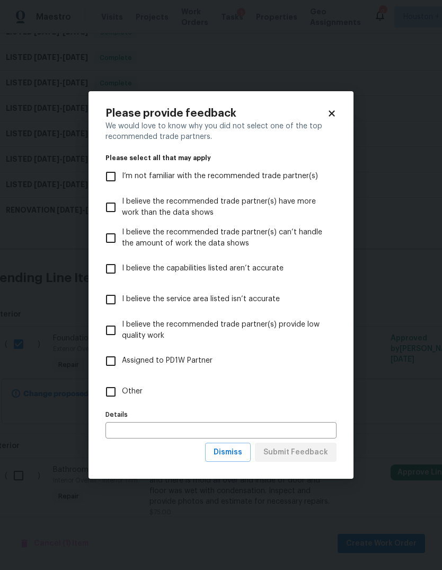
click at [115, 401] on input "Other" at bounding box center [111, 392] width 22 height 22
checkbox input "true"
click at [159, 423] on input "text" at bounding box center [220, 430] width 231 height 16
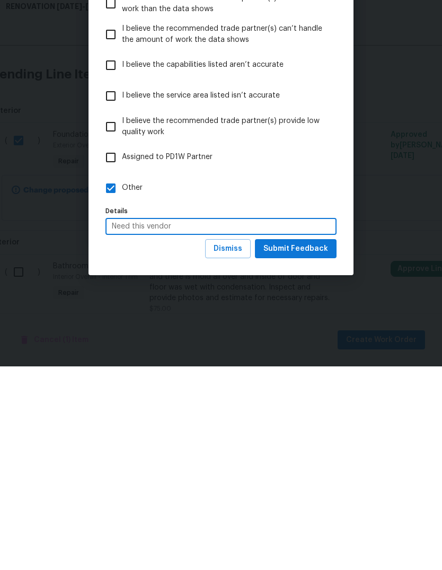
type input "Need this vendor"
click at [321, 446] on span "Submit Feedback" at bounding box center [295, 452] width 65 height 13
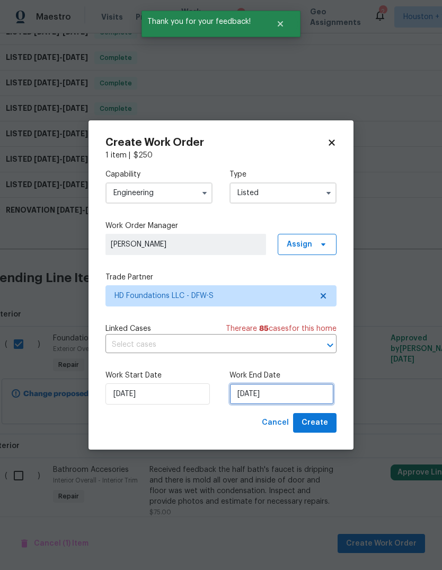
click at [313, 391] on input "8/20/2025" at bounding box center [281, 393] width 104 height 21
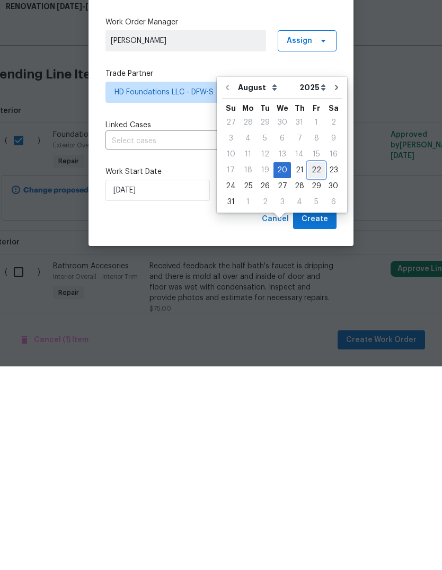
click at [310, 366] on div "22" at bounding box center [316, 373] width 17 height 15
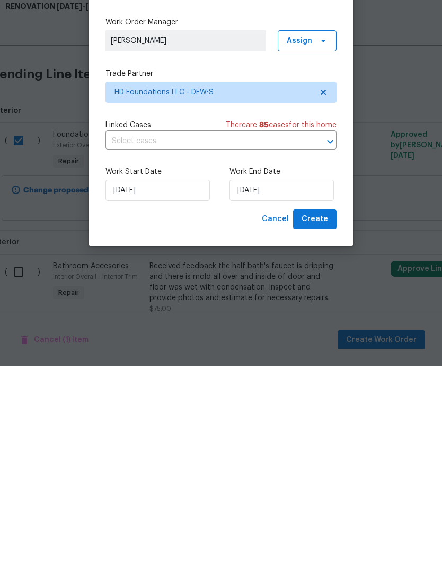
type input "8/22/2025"
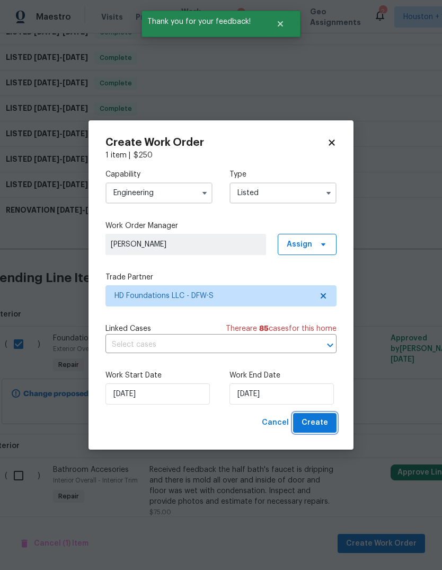
click at [320, 426] on span "Create" at bounding box center [315, 422] width 26 height 13
checkbox input "false"
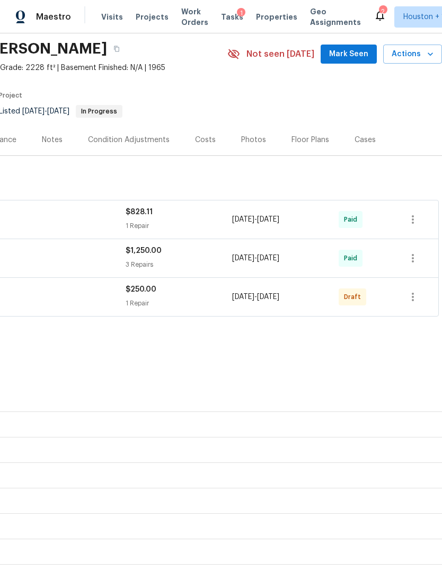
scroll to position [37, 157]
click at [419, 290] on icon "button" at bounding box center [412, 296] width 13 height 13
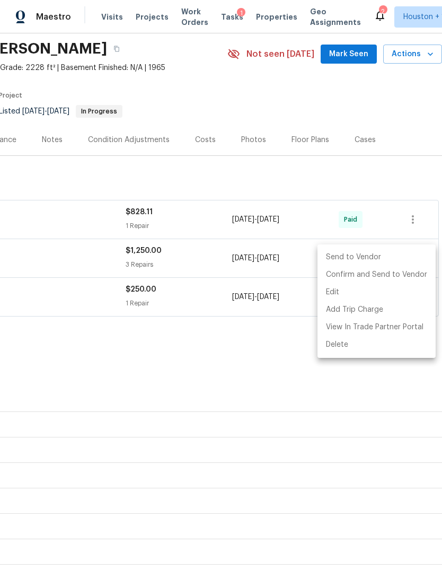
click at [373, 257] on li "Send to Vendor" at bounding box center [376, 257] width 118 height 17
click at [235, 365] on div at bounding box center [221, 285] width 442 height 570
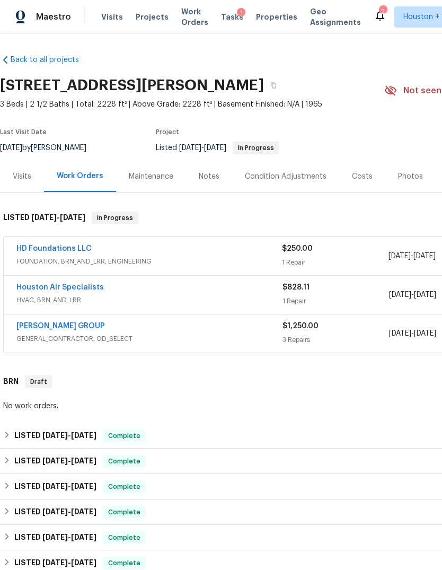
scroll to position [0, 0]
